Goal: Task Accomplishment & Management: Manage account settings

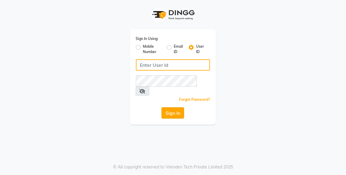
type input "xpressionsalon"
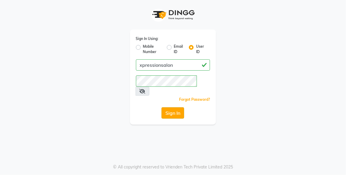
click at [177, 107] on button "Sign In" at bounding box center [173, 112] width 23 height 11
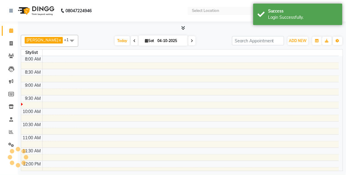
select select "en"
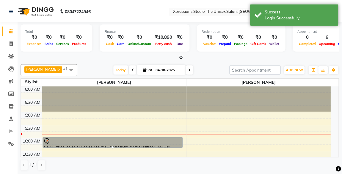
scroll to position [0, 0]
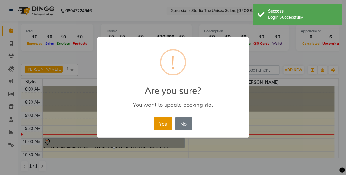
click at [160, 122] on button "Yes" at bounding box center [163, 123] width 18 height 13
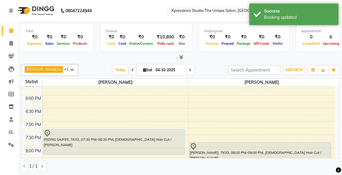
scroll to position [252, 0]
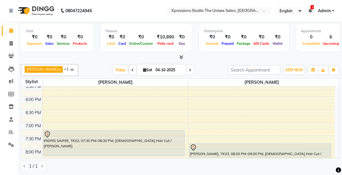
click at [68, 146] on div "IRIDRIS SAIFEE, TK02, 07:30 PM-08:30 PM, [DEMOGRAPHIC_DATA] Hair Cut / [PERSON_…" at bounding box center [113, 142] width 141 height 25
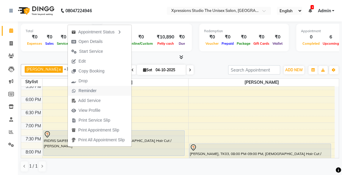
click at [82, 90] on span "Reminder" at bounding box center [88, 90] width 18 height 6
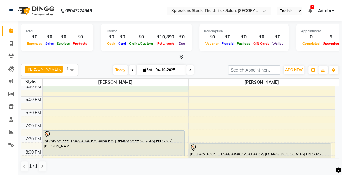
click at [82, 90] on div "8:00 AM 8:30 AM 9:00 AM 9:30 AM 10:00 AM 10:30 AM 11:00 AM 11:30 AM 12:00 PM 12…" at bounding box center [178, 31] width 314 height 392
select select "57587"
select select "tentative"
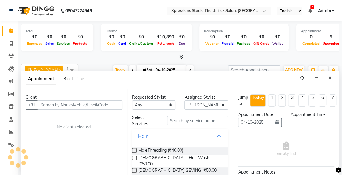
select select "1065"
click at [11, 145] on icon at bounding box center [11, 144] width 6 height 4
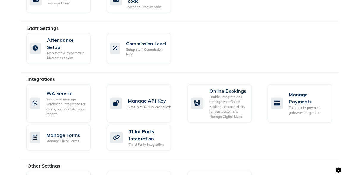
scroll to position [388, 0]
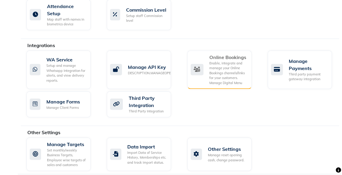
click at [223, 77] on div "Enable, integrate and manage your Online Bookings channels/links for your custo…" at bounding box center [227, 73] width 37 height 25
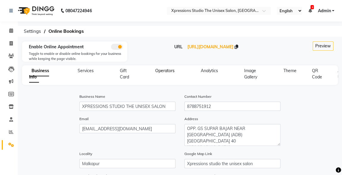
click at [168, 72] on span "Operators" at bounding box center [164, 70] width 19 height 5
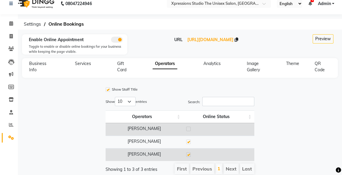
scroll to position [34, 0]
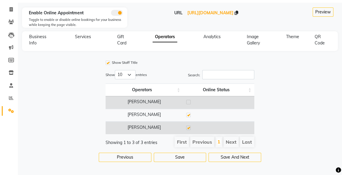
click at [188, 100] on label at bounding box center [188, 102] width 4 height 4
click at [188, 100] on input "checkbox" at bounding box center [188, 102] width 4 height 4
checkbox input "true"
click at [190, 157] on button "Save" at bounding box center [180, 156] width 53 height 9
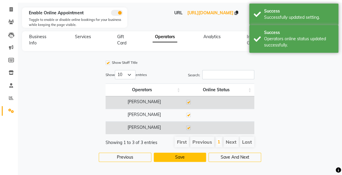
scroll to position [0, 0]
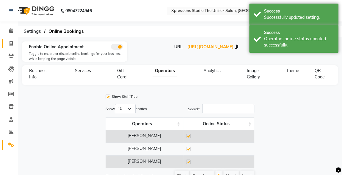
click at [11, 40] on link "Invoice" at bounding box center [9, 44] width 14 height 10
select select "service"
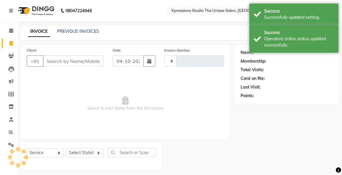
scroll to position [1, 0]
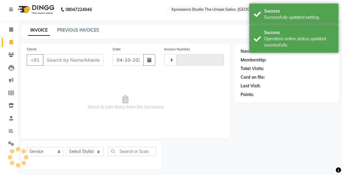
type input "5297"
select select "7003"
click at [14, 33] on link "Calendar" at bounding box center [9, 30] width 14 height 10
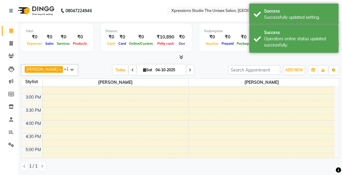
scroll to position [207, 0]
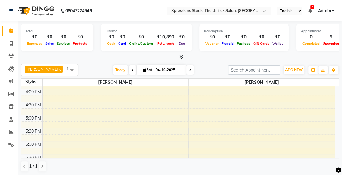
click at [78, 65] on span at bounding box center [72, 69] width 12 height 11
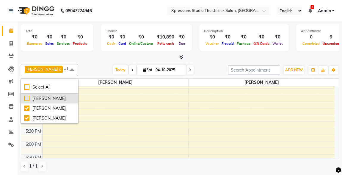
click at [62, 100] on div "[PERSON_NAME]" at bounding box center [49, 98] width 51 height 6
checkbox input "true"
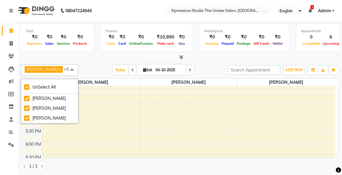
click at [119, 61] on div "Total ₹0 Expenses ₹0 Sales ₹0 Services ₹0 Products Finance ₹0 Cash ₹0 Card ₹0 O…" at bounding box center [180, 98] width 324 height 154
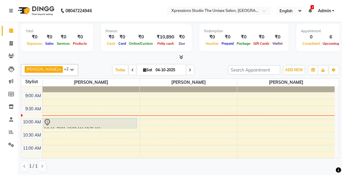
scroll to position [0, 0]
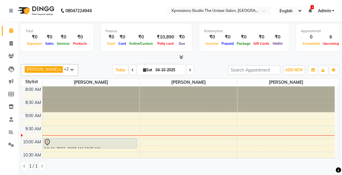
click at [310, 11] on icon at bounding box center [310, 11] width 4 height 4
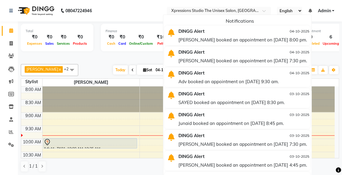
click at [210, 95] on div "DINGG Alert" at bounding box center [220, 93] width 93 height 9
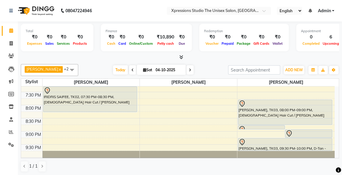
scroll to position [288, 0]
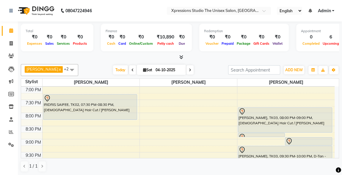
click at [305, 131] on div at bounding box center [285, 132] width 94 height 2
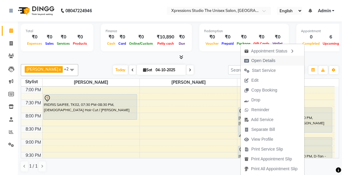
click at [254, 60] on span "Open Details" at bounding box center [263, 60] width 24 height 6
select select "7"
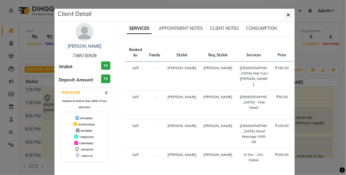
click at [80, 34] on img at bounding box center [85, 32] width 18 height 18
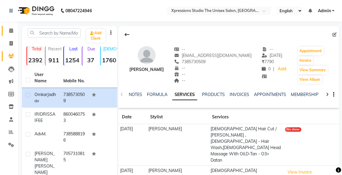
click at [12, 34] on link "Calendar" at bounding box center [9, 31] width 14 height 10
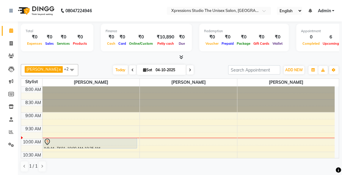
click at [336, 27] on div "Appointment 0 Completed 6 Upcoming 0 Ongoing 0 No show" at bounding box center [337, 37] width 83 height 27
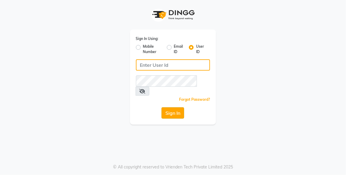
type input "xpressionsalon"
click at [165, 107] on button "Sign In" at bounding box center [173, 112] width 23 height 11
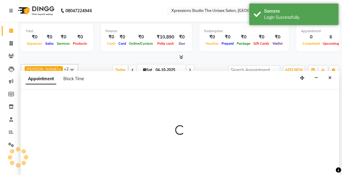
select select "57589"
select select "630"
select select "tentative"
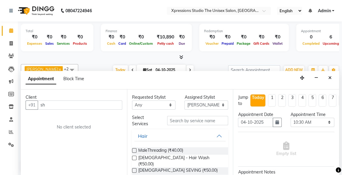
type input "s"
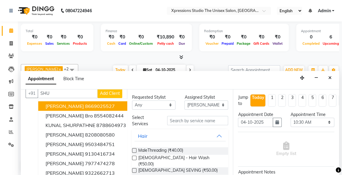
scroll to position [13, 0]
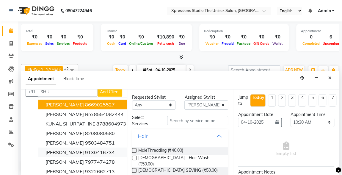
click at [82, 150] on span "[PERSON_NAME]" at bounding box center [65, 152] width 38 height 6
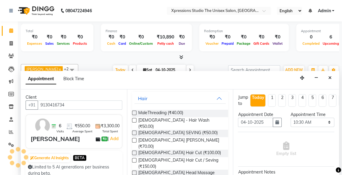
scroll to position [40, 0]
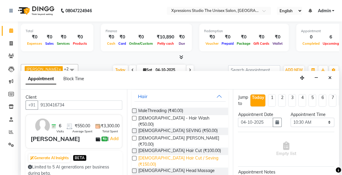
type input "9130416734"
click at [182, 155] on span "[DEMOGRAPHIC_DATA] Hair Cut / Seving (₹150.00)" at bounding box center [180, 161] width 85 height 12
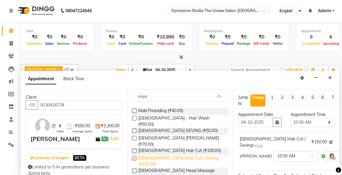
checkbox input "false"
click at [215, 96] on button "Hair" at bounding box center [180, 96] width 92 height 11
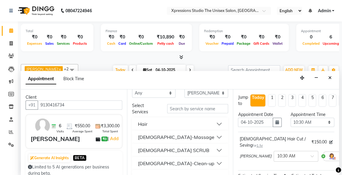
scroll to position [15, 0]
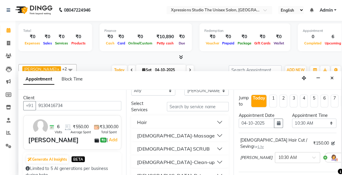
click at [170, 116] on button "Hair" at bounding box center [180, 121] width 92 height 11
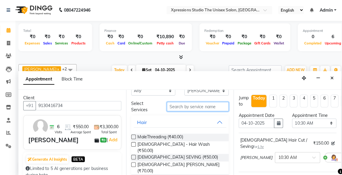
click at [176, 106] on input "text" at bounding box center [197, 105] width 61 height 9
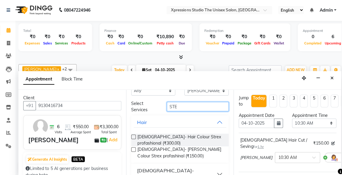
scroll to position [0, 0]
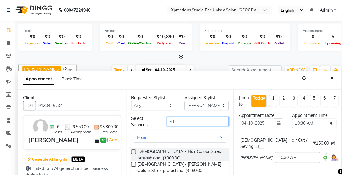
type input "ST"
click at [133, 150] on label at bounding box center [134, 150] width 4 height 4
click at [133, 150] on input "checkbox" at bounding box center [134, 151] width 4 height 4
checkbox input "false"
click at [215, 140] on button "Hair" at bounding box center [180, 135] width 92 height 11
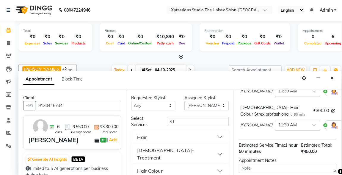
scroll to position [120, 0]
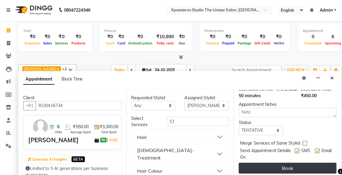
click at [306, 164] on button "Book" at bounding box center [286, 166] width 96 height 11
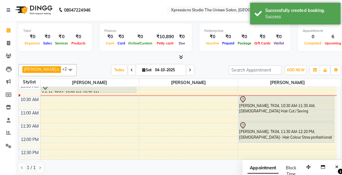
scroll to position [57, 0]
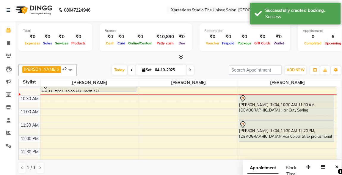
click at [268, 111] on div "[PERSON_NAME], TK04, 10:30 AM-11:30 AM, [DEMOGRAPHIC_DATA] Hair Cut / Seving" at bounding box center [285, 106] width 94 height 25
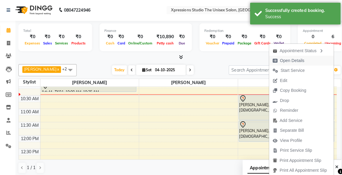
click at [292, 58] on span "Open Details" at bounding box center [291, 60] width 24 height 6
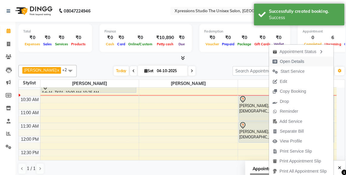
select select "7"
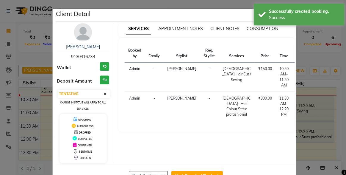
click at [76, 23] on div "[PERSON_NAME] 9130416734 Wallet ₹0 Deposit Amount ₹0 Select IN SERVICE CONFIRME…" at bounding box center [84, 92] width 61 height 138
click at [79, 27] on img at bounding box center [85, 32] width 18 height 18
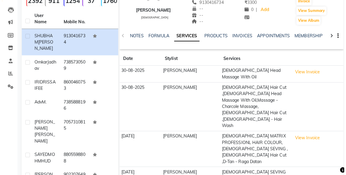
scroll to position [57, 0]
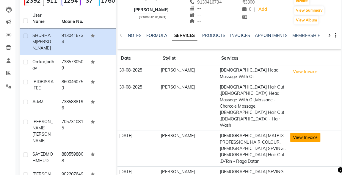
click at [311, 133] on button "View Invoice" at bounding box center [304, 137] width 30 height 9
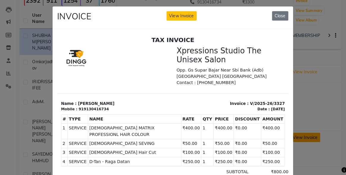
scroll to position [4, 0]
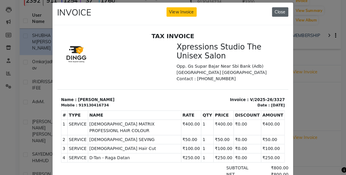
click at [284, 18] on button "Close" at bounding box center [279, 14] width 16 height 9
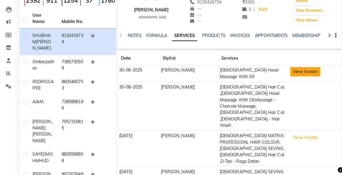
click at [306, 73] on button "View Invoice" at bounding box center [304, 72] width 30 height 9
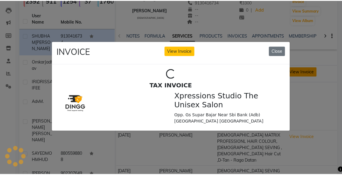
scroll to position [0, 0]
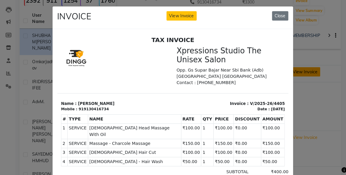
click at [277, 20] on button "Close" at bounding box center [279, 17] width 16 height 9
